Goal: Find specific page/section

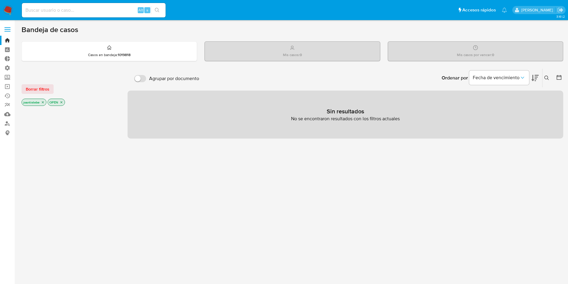
click at [4, 26] on label at bounding box center [7, 29] width 15 height 13
click at [0, 0] on input "checkbox" at bounding box center [0, 0] width 0 height 0
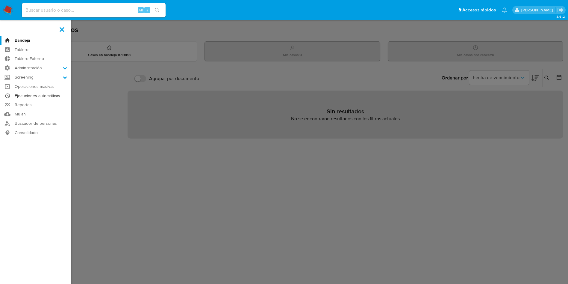
click at [45, 96] on link "Ejecuciones automáticas" at bounding box center [35, 95] width 71 height 9
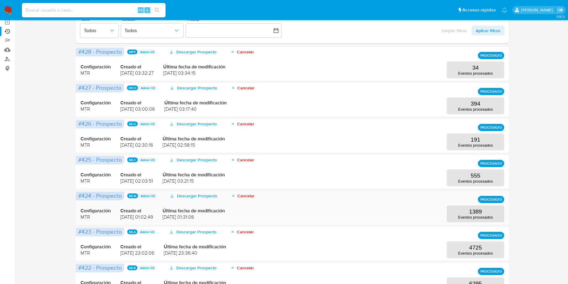
scroll to position [45, 0]
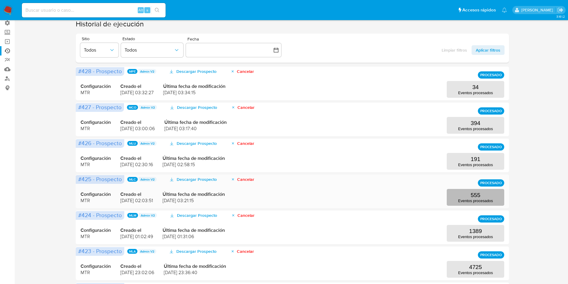
click at [459, 195] on button "555 Eventos procesados" at bounding box center [476, 197] width 58 height 17
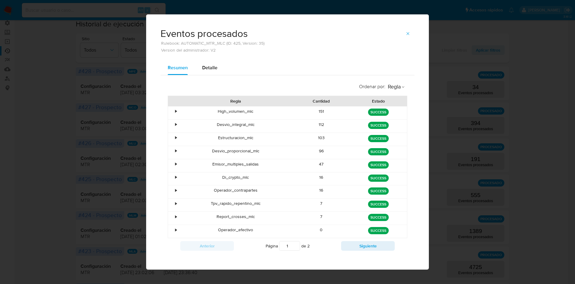
drag, startPoint x: 314, startPoint y: 151, endPoint x: 325, endPoint y: 151, distance: 11.7
click at [325, 151] on div "96" at bounding box center [321, 152] width 57 height 13
click at [297, 150] on div "96" at bounding box center [321, 152] width 57 height 13
click at [406, 33] on icon "button" at bounding box center [408, 33] width 5 height 5
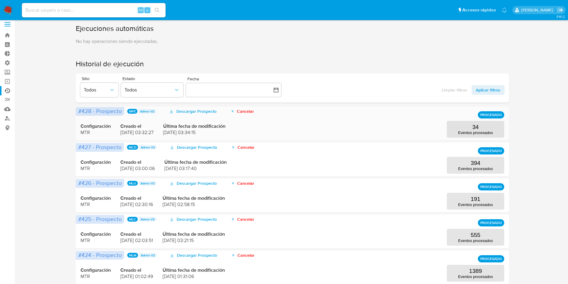
scroll to position [0, 0]
